Goal: Task Accomplishment & Management: Manage account settings

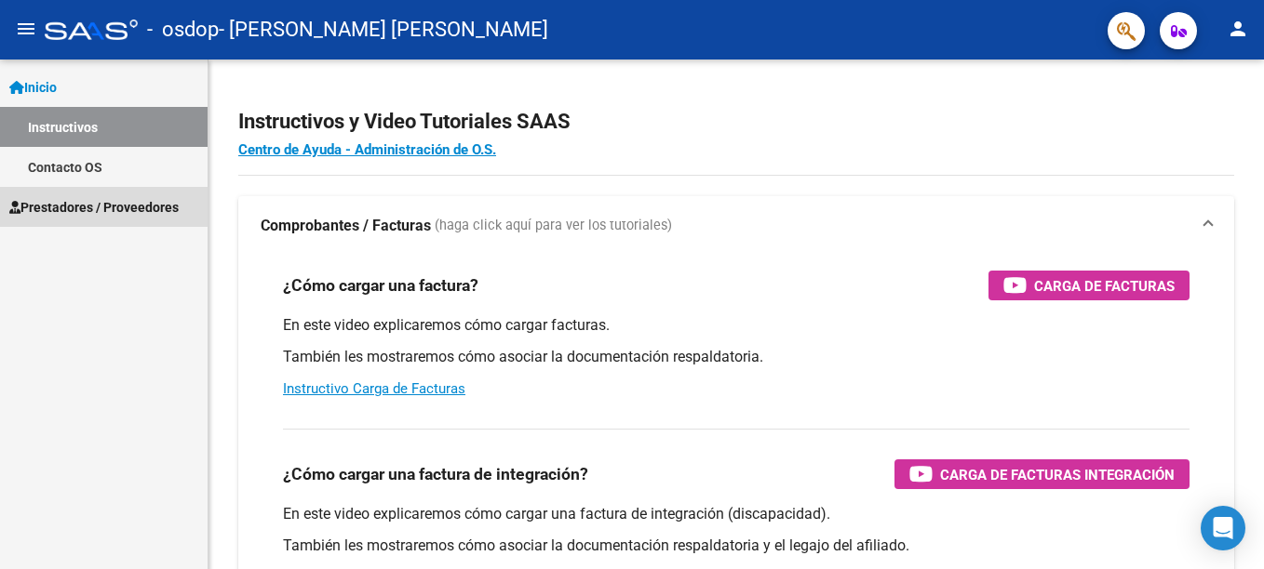
click at [82, 217] on span "Prestadores / Proveedores" at bounding box center [93, 207] width 169 height 20
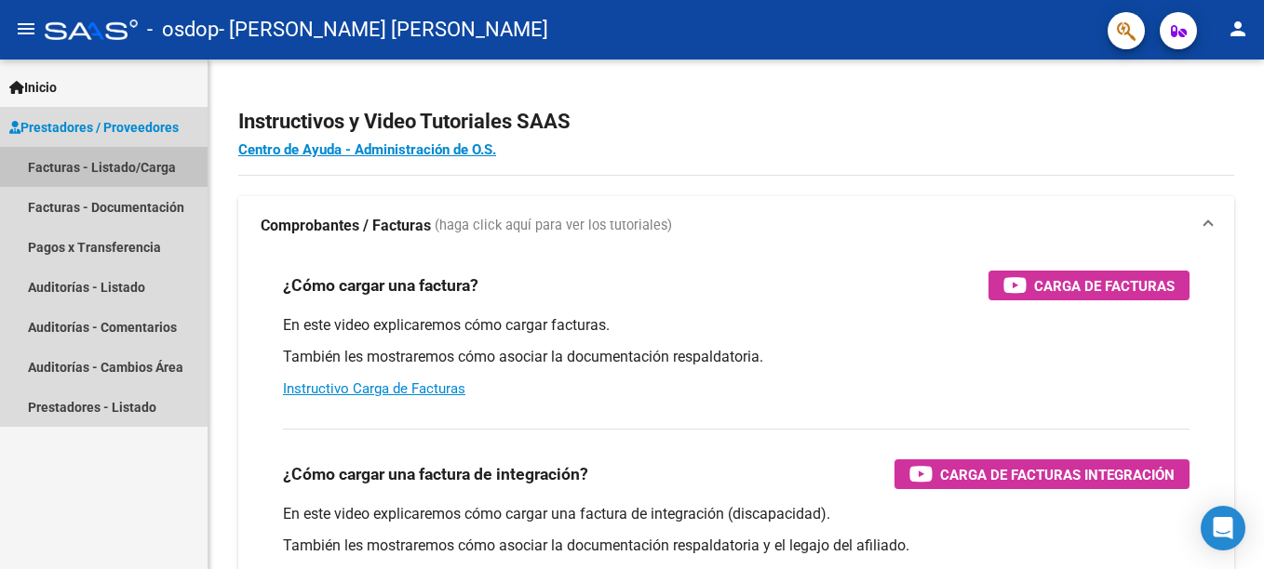
click at [165, 170] on link "Facturas - Listado/Carga" at bounding box center [103, 167] width 207 height 40
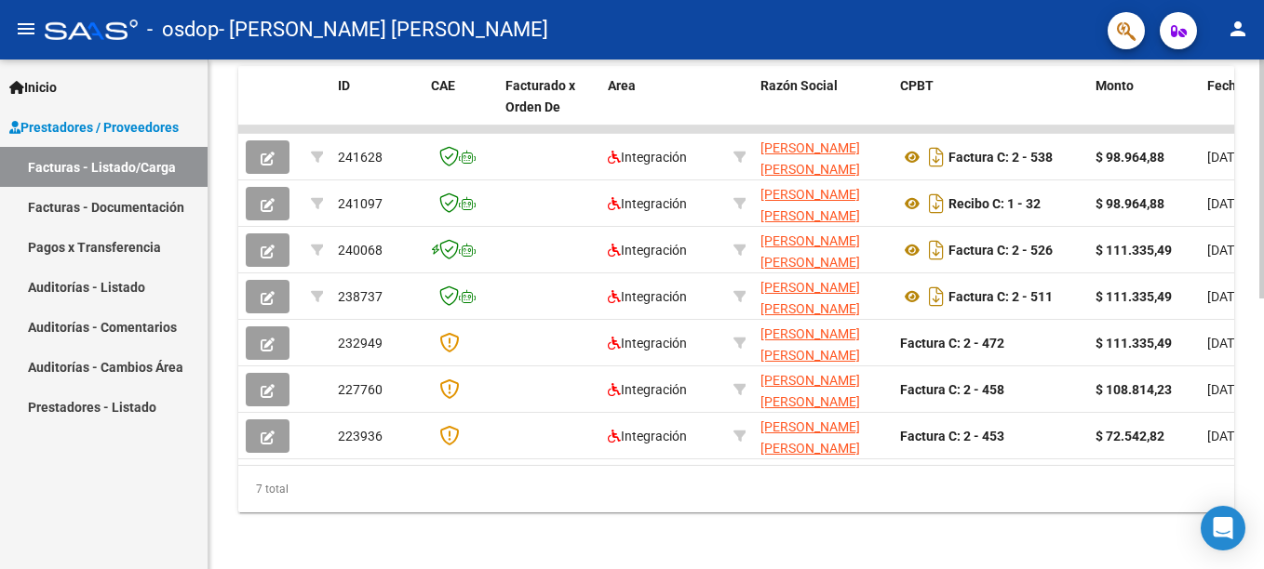
scroll to position [562, 0]
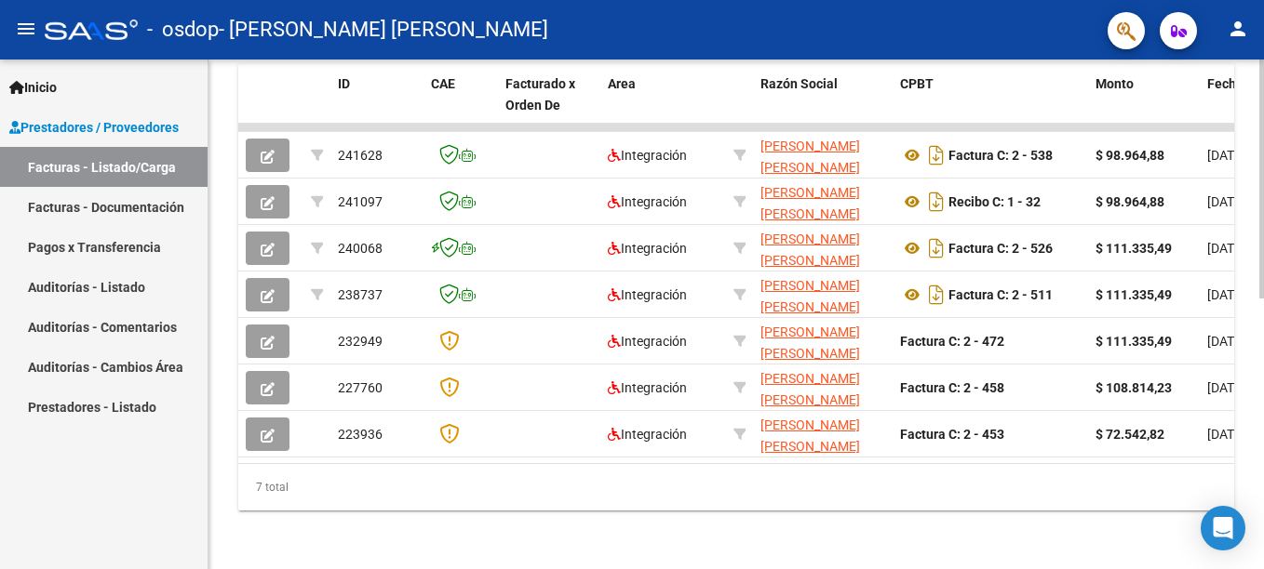
click at [1263, 438] on html "menu - osdop - [PERSON_NAME] [PERSON_NAME] person Inicio Instructivos Contacto …" at bounding box center [632, 284] width 1264 height 569
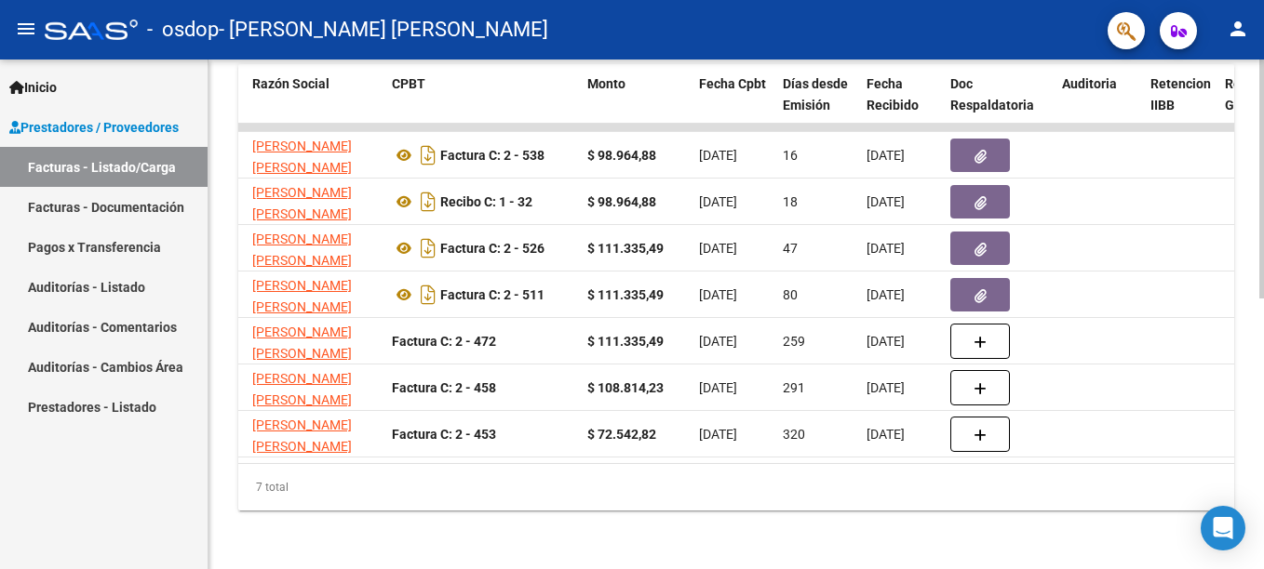
scroll to position [578, 0]
click at [1263, 487] on html "menu - osdop - [PERSON_NAME] [PERSON_NAME] person Inicio Instructivos Contacto …" at bounding box center [632, 284] width 1264 height 569
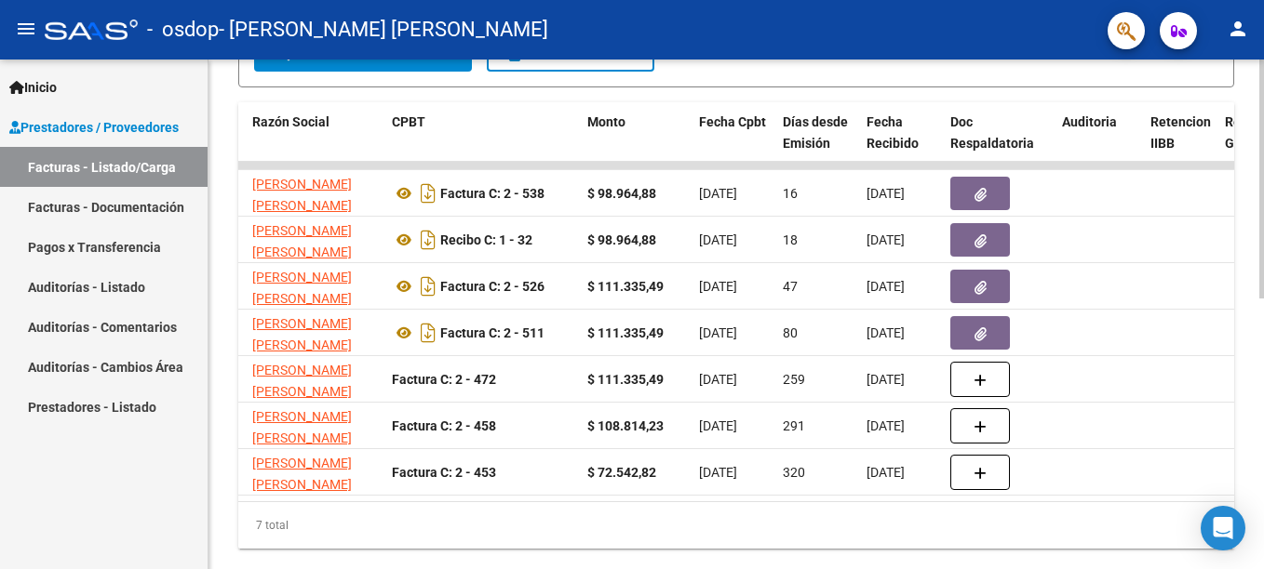
scroll to position [564, 0]
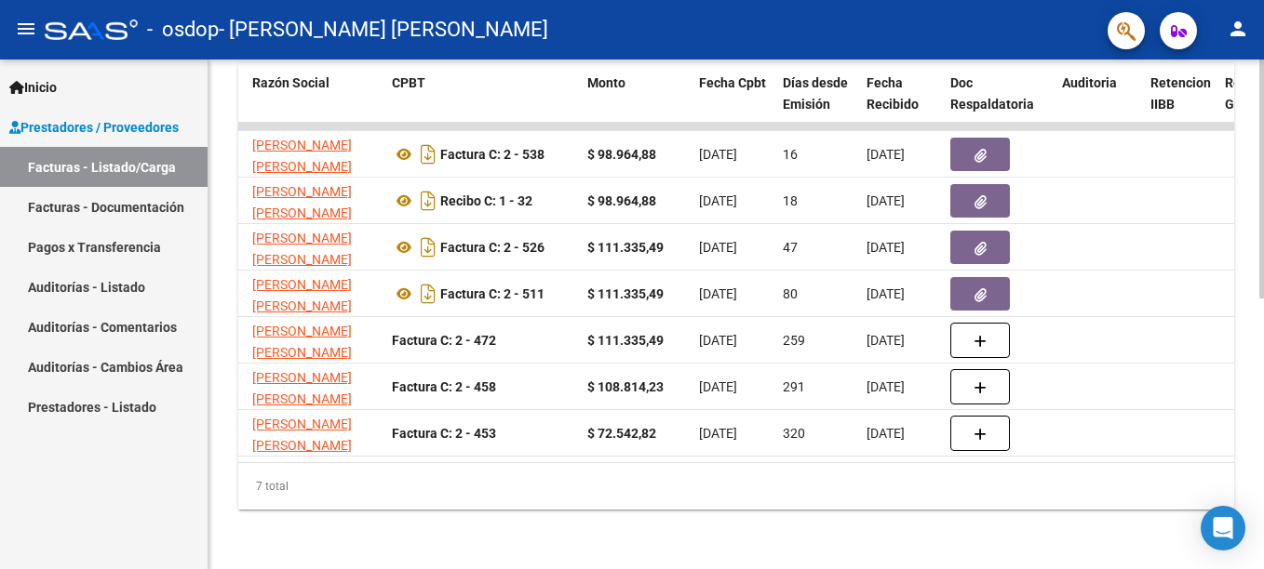
click at [1263, 459] on html "menu - osdop - [PERSON_NAME] [PERSON_NAME] person Inicio Instructivos Contacto …" at bounding box center [632, 284] width 1264 height 569
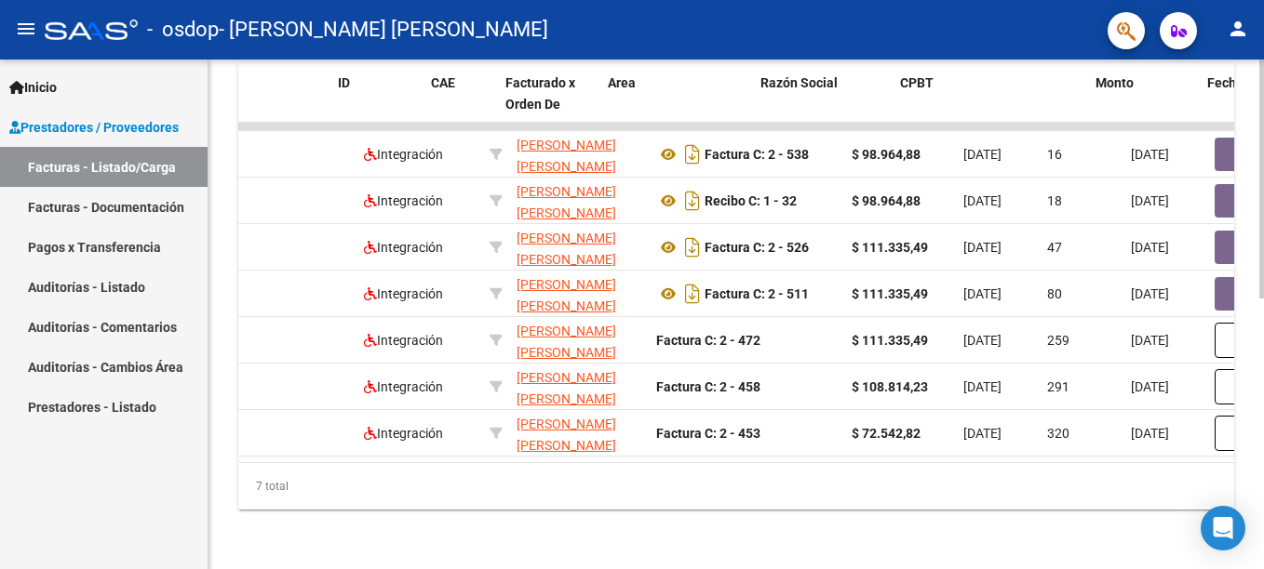
scroll to position [0, 0]
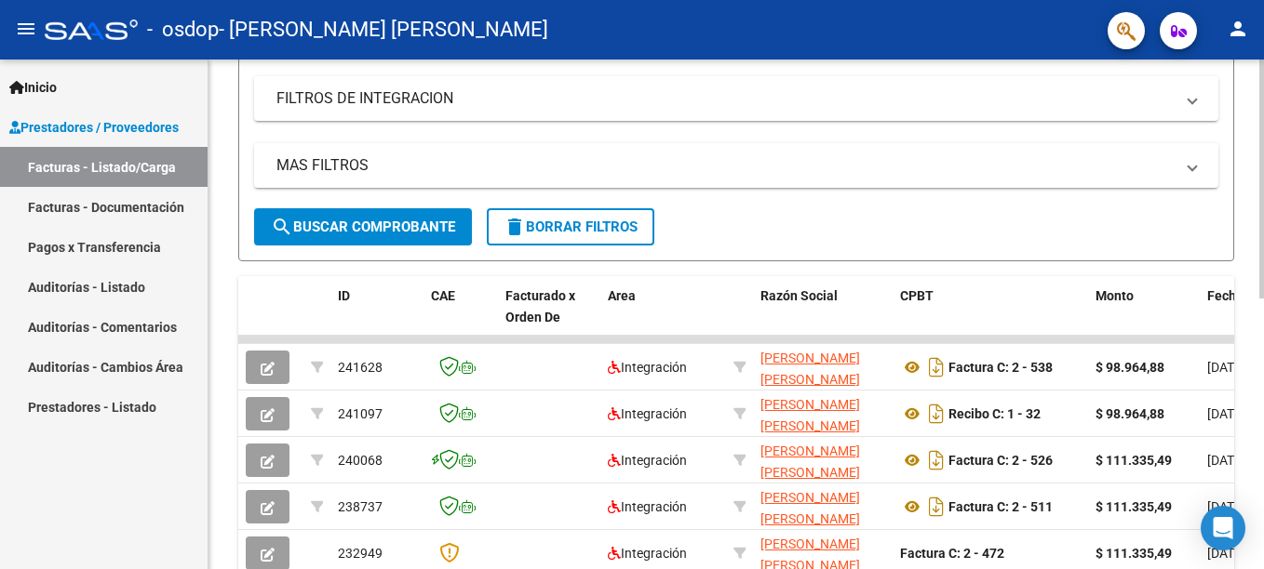
click at [1263, 324] on html "menu - osdop - [PERSON_NAME] [PERSON_NAME] person Inicio Instructivos Contacto …" at bounding box center [632, 284] width 1264 height 569
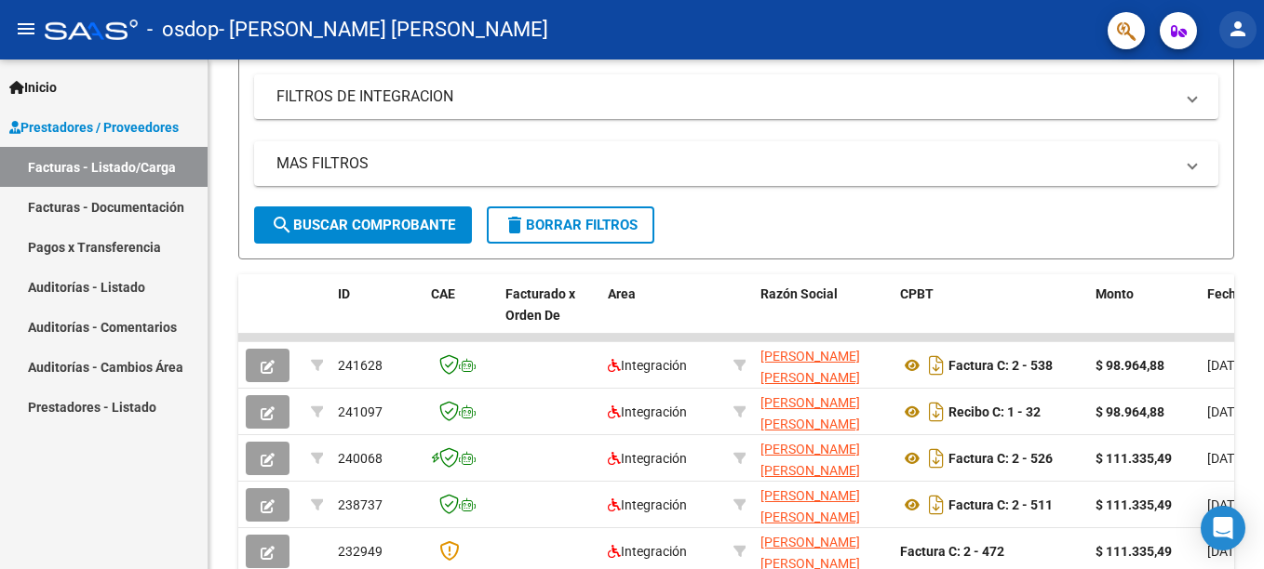
click at [1239, 34] on mat-icon "person" at bounding box center [1237, 29] width 22 height 22
click at [700, 33] on div at bounding box center [632, 284] width 1264 height 569
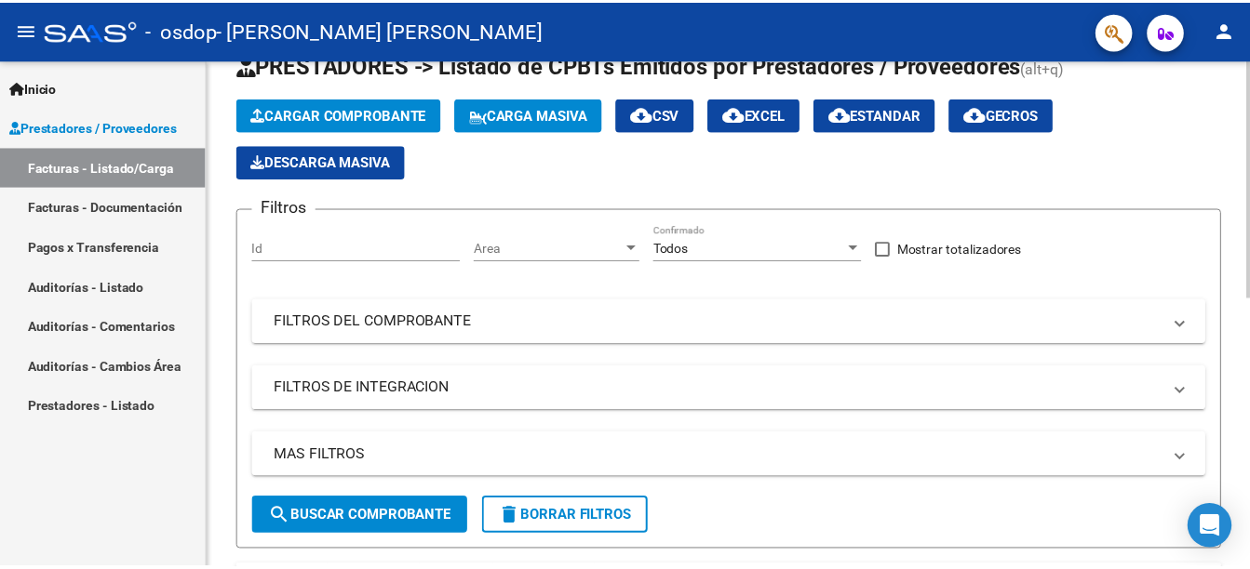
scroll to position [0, 0]
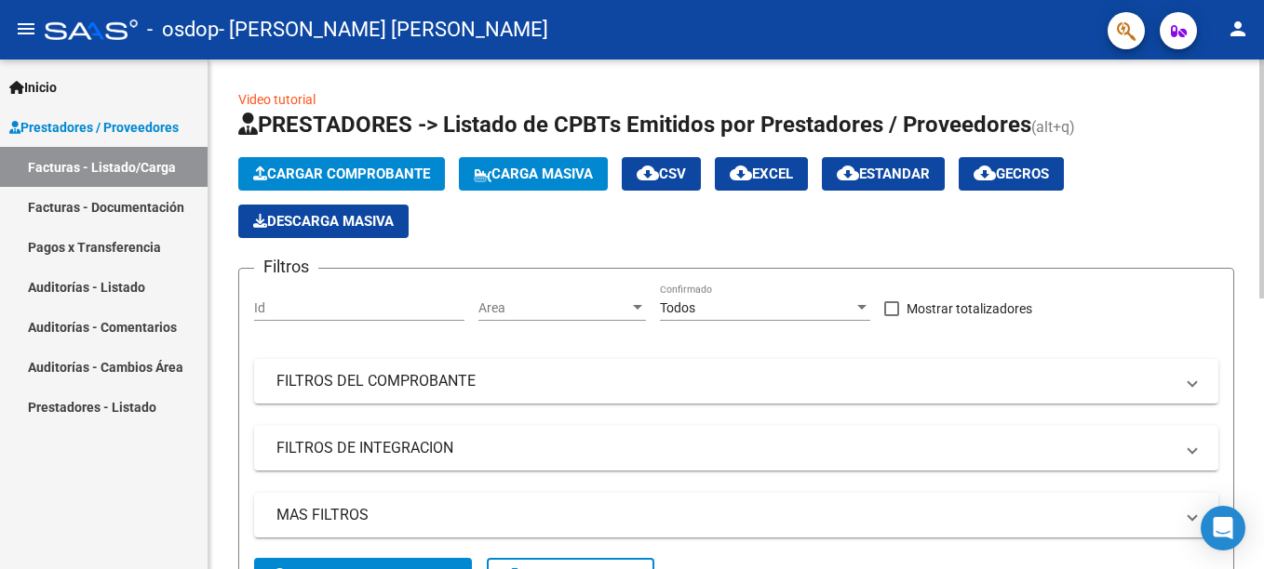
click at [1263, 56] on html "menu - osdop - [PERSON_NAME] [PERSON_NAME] person Inicio Instructivos Contacto …" at bounding box center [632, 284] width 1264 height 569
click at [1237, 34] on mat-icon "person" at bounding box center [1237, 29] width 22 height 22
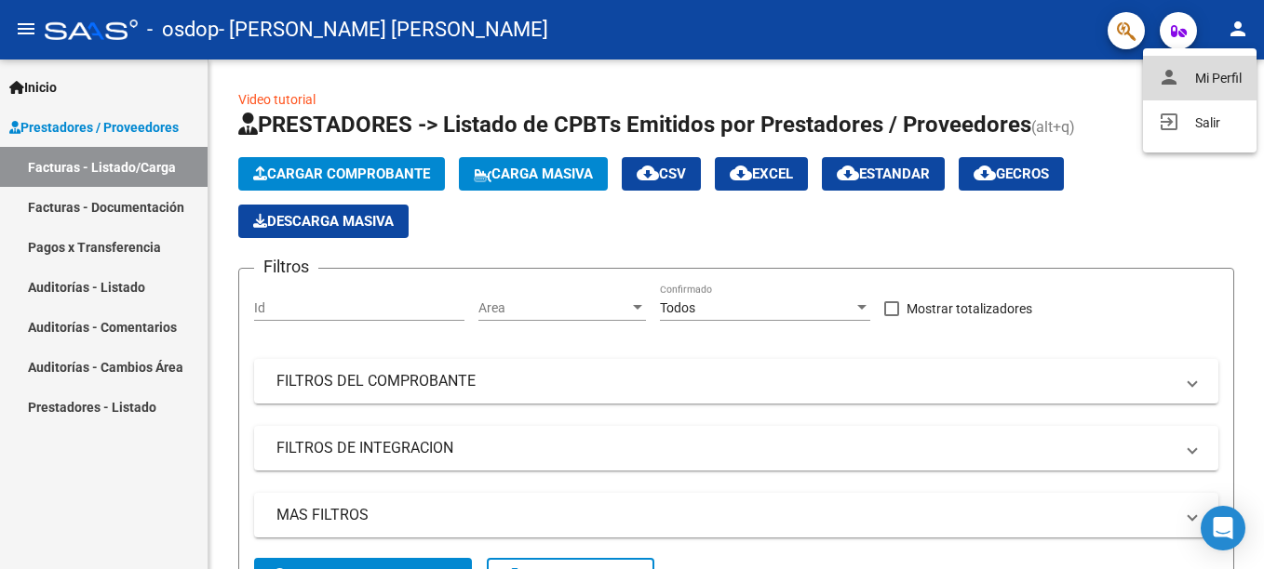
click at [1215, 69] on button "person Mi Perfil" at bounding box center [1200, 78] width 114 height 45
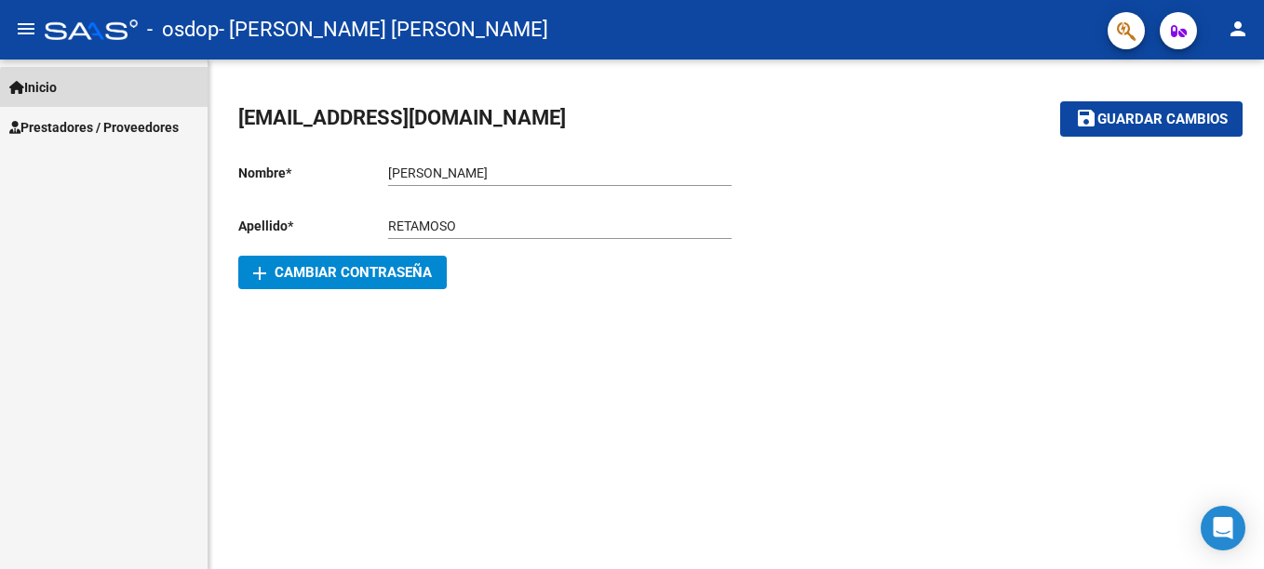
click at [106, 89] on link "Inicio" at bounding box center [103, 87] width 207 height 40
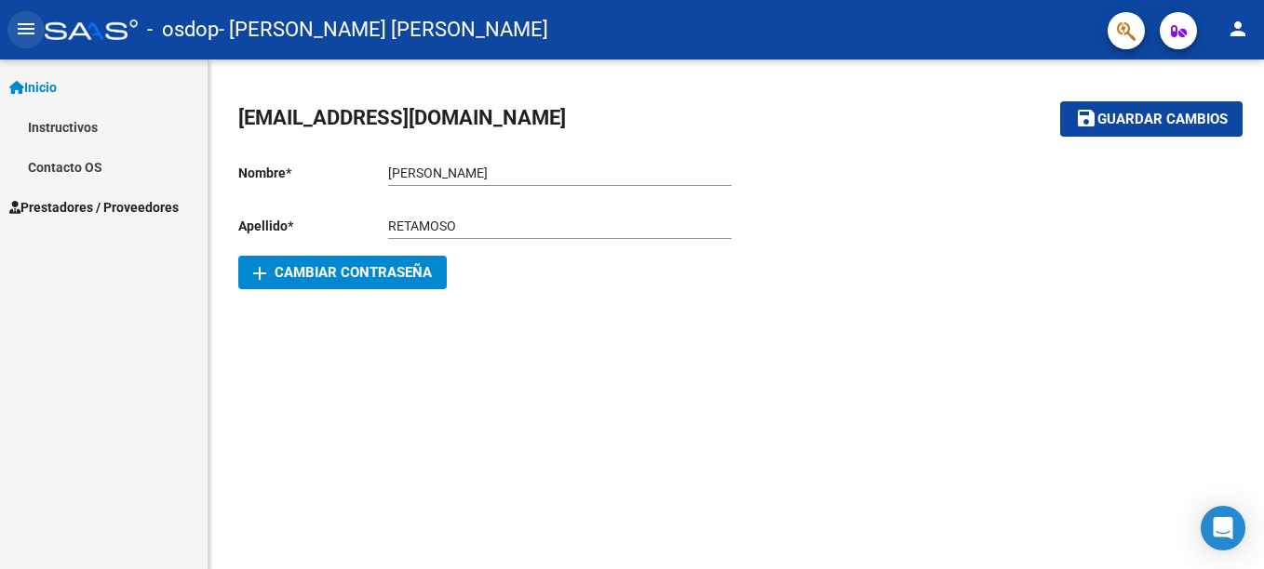
click at [27, 28] on mat-icon "menu" at bounding box center [26, 29] width 22 height 22
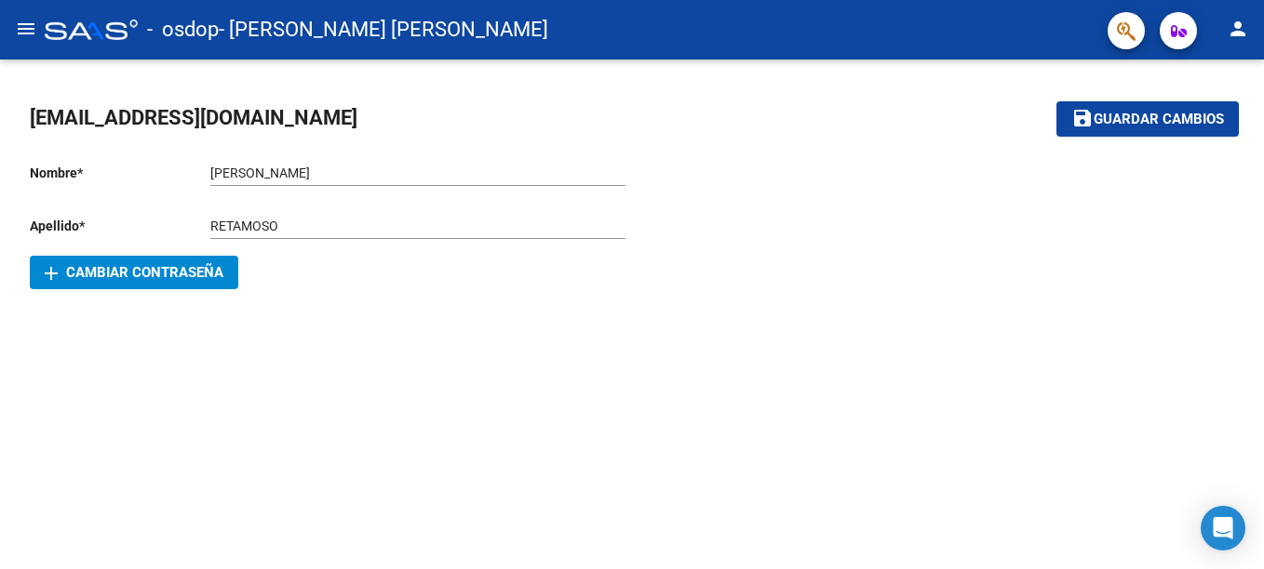
click at [1250, 48] on mat-toolbar "menu - osdop - [PERSON_NAME] [PERSON_NAME] person" at bounding box center [632, 30] width 1264 height 60
click at [1231, 30] on mat-icon "person" at bounding box center [1237, 29] width 22 height 22
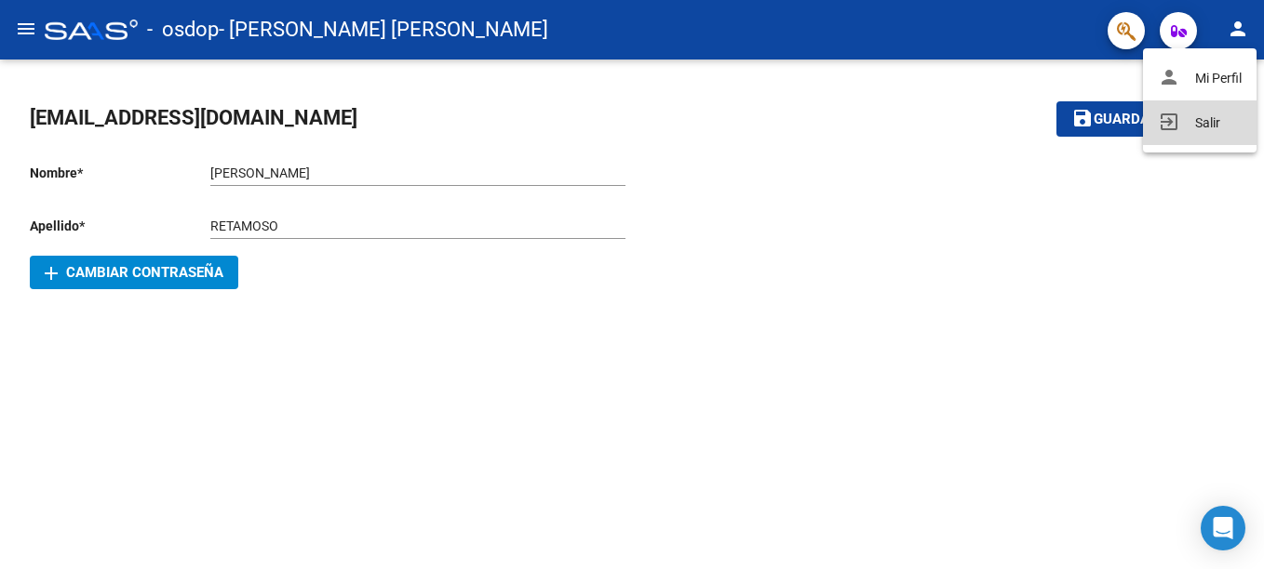
click at [1206, 125] on button "exit_to_app Salir" at bounding box center [1200, 122] width 114 height 45
